Goal: Information Seeking & Learning: Learn about a topic

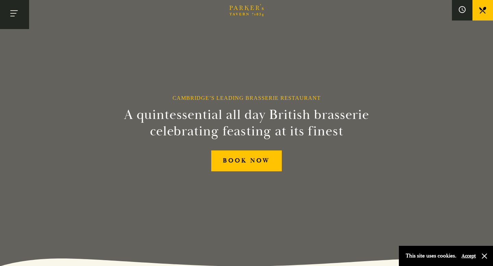
click at [14, 17] on button "Toggle navigation" at bounding box center [14, 14] width 29 height 29
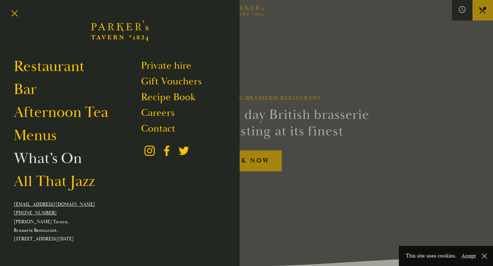
click at [39, 165] on link "What’s On" at bounding box center [48, 158] width 68 height 19
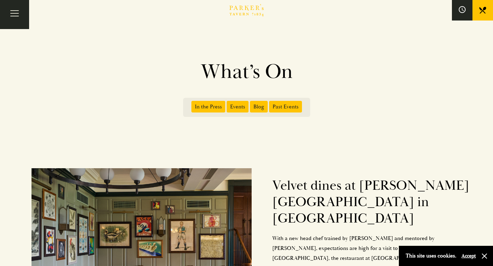
scroll to position [3, 0]
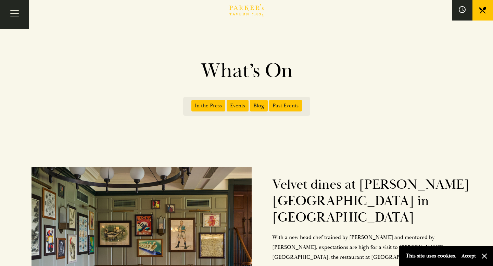
click at [256, 104] on span "Blog" at bounding box center [259, 106] width 18 height 12
click at [251, 103] on input "Blog" at bounding box center [251, 103] width 0 height 0
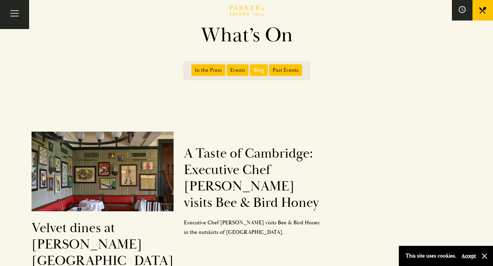
scroll to position [28, 0]
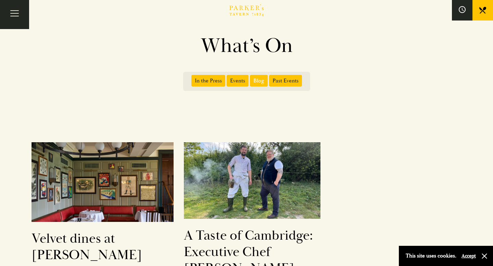
click at [239, 81] on span "Events" at bounding box center [237, 81] width 22 height 12
click at [228, 78] on input "Events" at bounding box center [228, 78] width 0 height 0
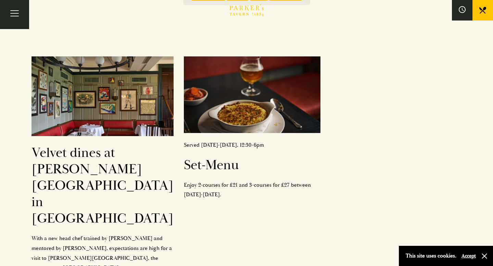
scroll to position [0, 0]
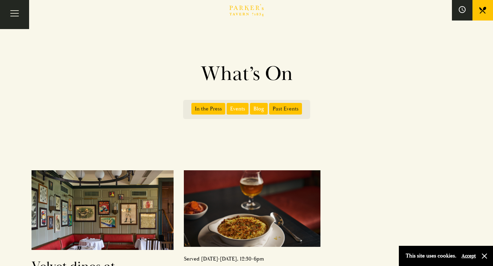
click at [202, 108] on span "In the Press" at bounding box center [208, 109] width 34 height 12
click at [193, 106] on input "In the Press" at bounding box center [193, 106] width 0 height 0
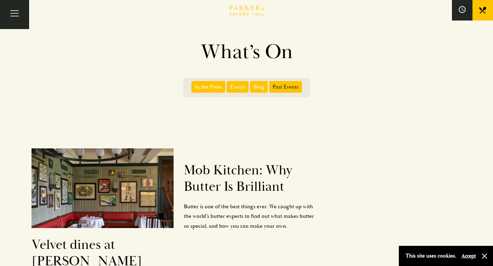
scroll to position [9, 0]
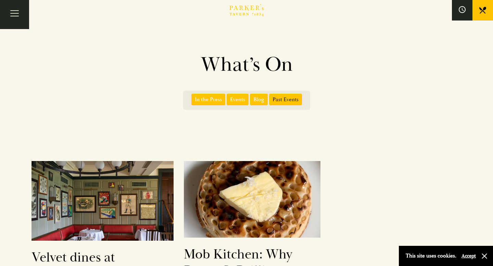
click at [286, 99] on span "Past Events" at bounding box center [285, 100] width 33 height 12
click at [270, 97] on input "Past Events" at bounding box center [270, 97] width 0 height 0
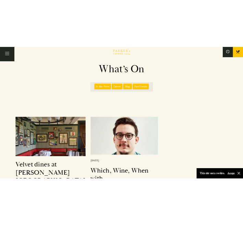
scroll to position [27, 0]
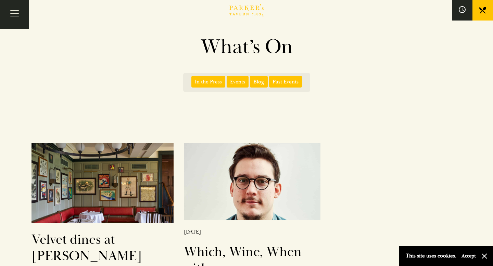
click at [205, 81] on span "In the Press" at bounding box center [208, 82] width 34 height 12
click at [193, 79] on input "In the Press" at bounding box center [193, 79] width 0 height 0
